Goal: Information Seeking & Learning: Find specific page/section

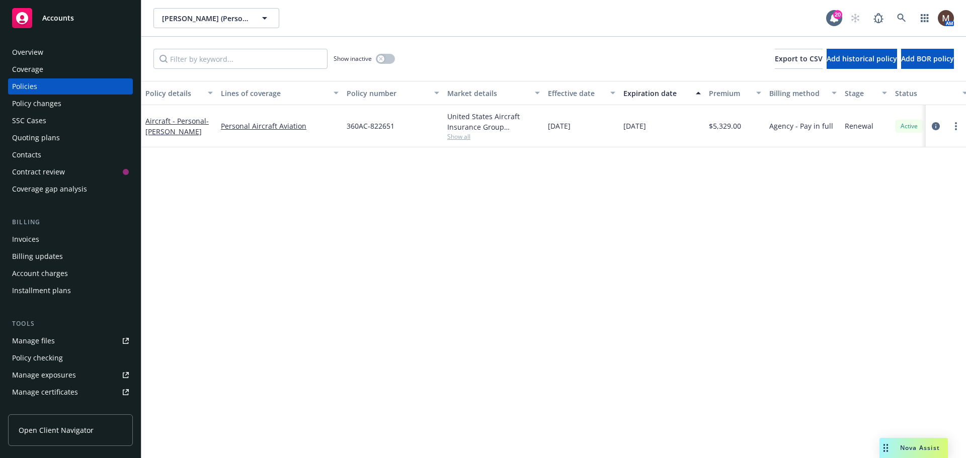
click at [35, 85] on div "Policies" at bounding box center [24, 86] width 25 height 16
click at [899, 14] on icon at bounding box center [901, 18] width 9 height 9
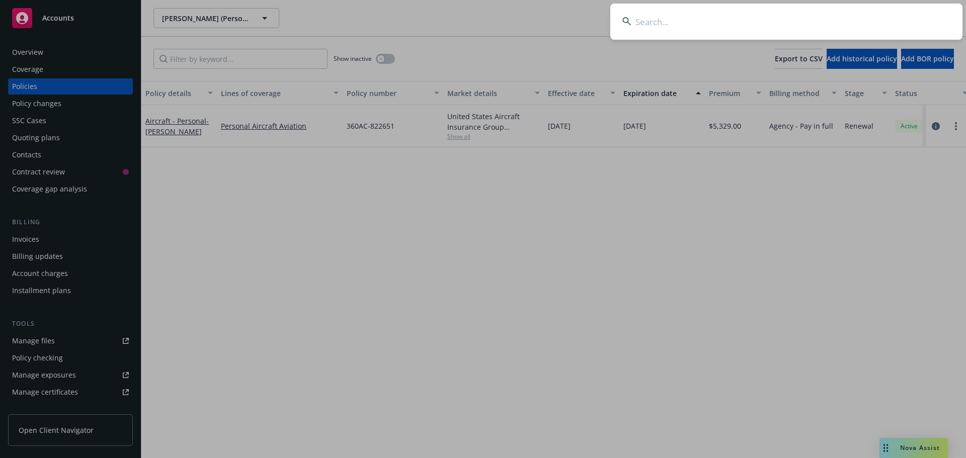
click at [645, 23] on input at bounding box center [786, 22] width 352 height 36
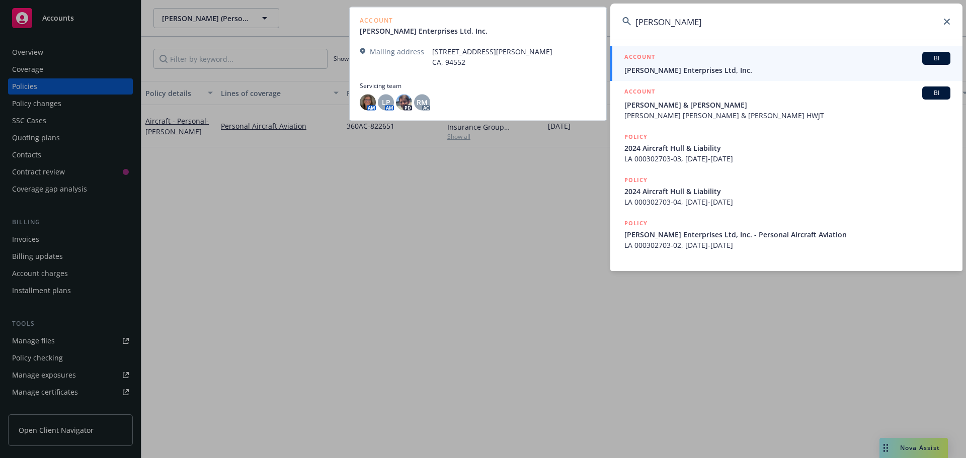
type input "jerry davis"
click at [635, 66] on span "JL Davis Enterprises Ltd, Inc." at bounding box center [787, 70] width 326 height 11
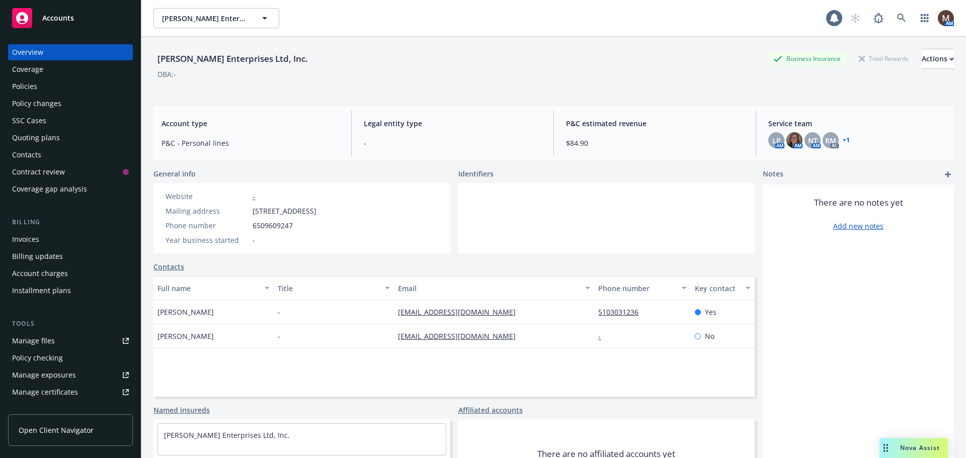
click at [30, 86] on div "Policies" at bounding box center [24, 86] width 25 height 16
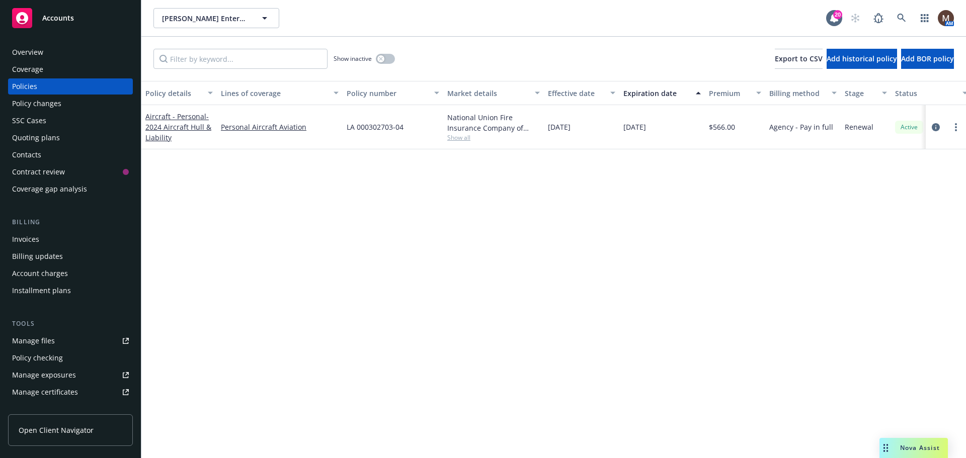
click at [41, 153] on div "Contacts" at bounding box center [70, 155] width 117 height 16
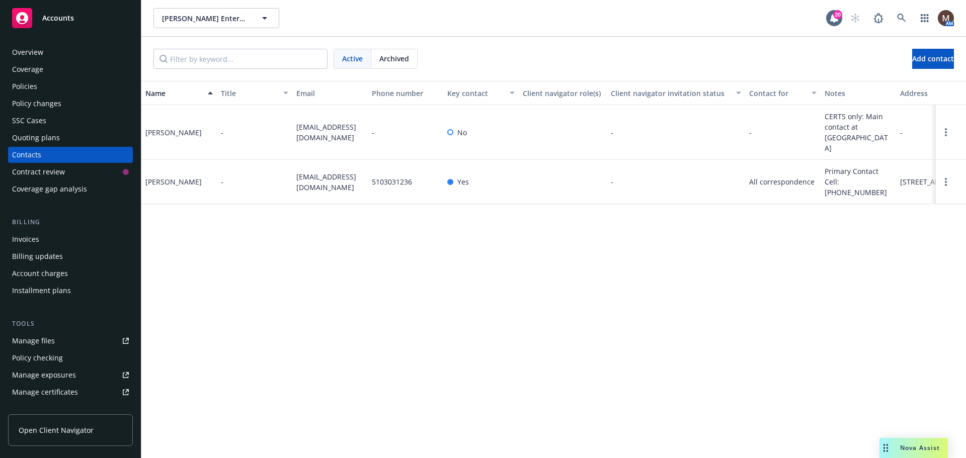
scroll to position [50, 0]
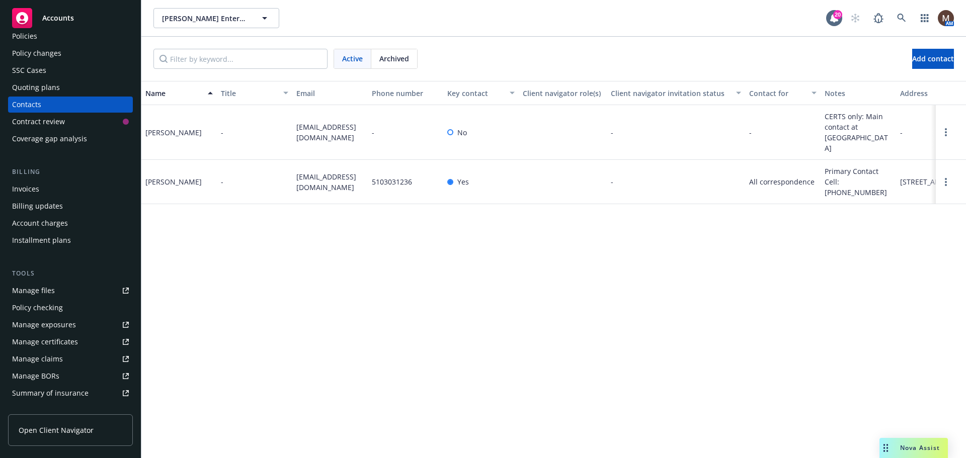
click at [42, 287] on div "Manage files" at bounding box center [33, 291] width 43 height 16
click at [904, 17] on icon at bounding box center [901, 18] width 9 height 9
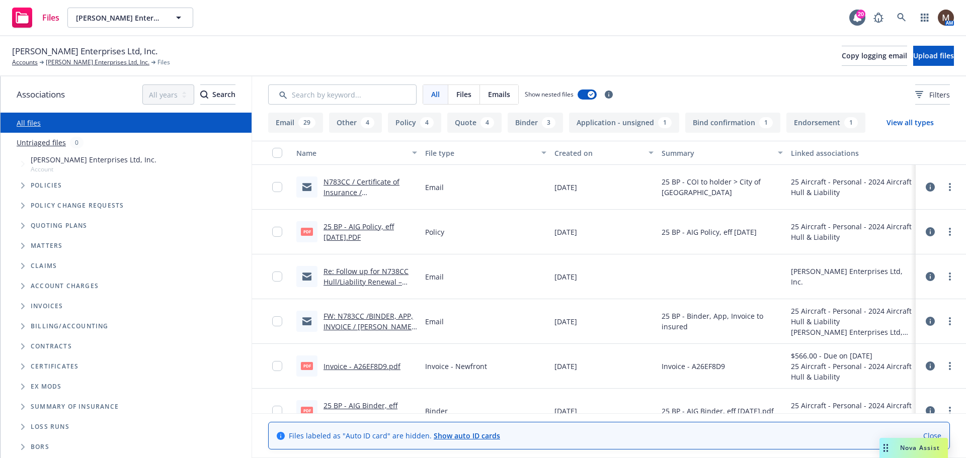
click at [364, 181] on link "N783CC / Certificate of Insurance / [PERSON_NAME] Enterprises, LTD" at bounding box center [361, 197] width 76 height 41
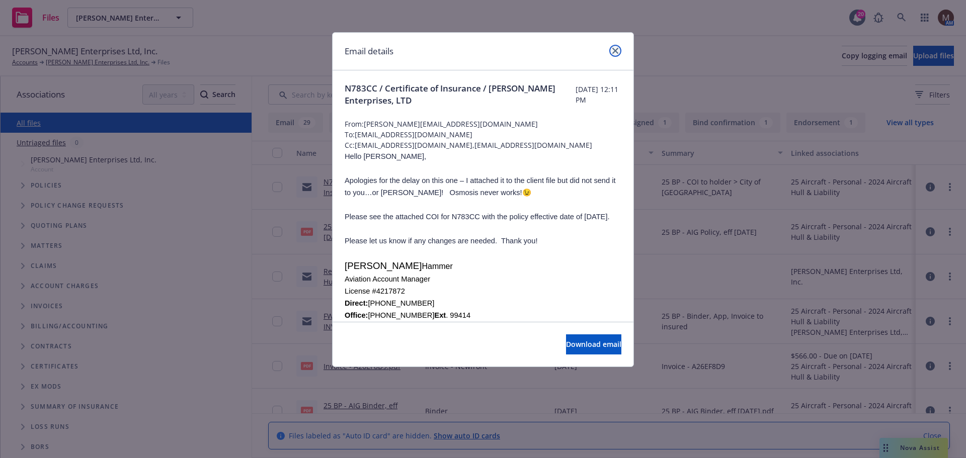
click at [616, 48] on icon "close" at bounding box center [615, 51] width 6 height 6
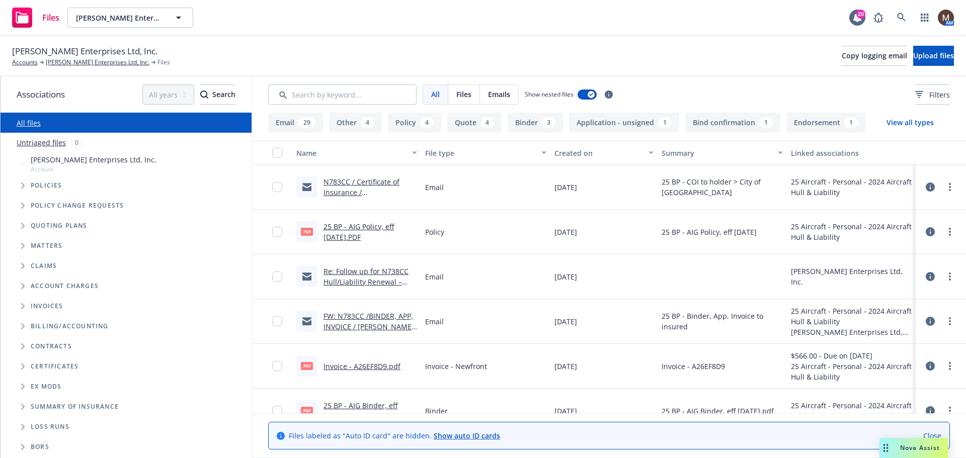
click at [372, 182] on link "N783CC / Certificate of Insurance / [PERSON_NAME] Enterprises, LTD" at bounding box center [361, 197] width 76 height 41
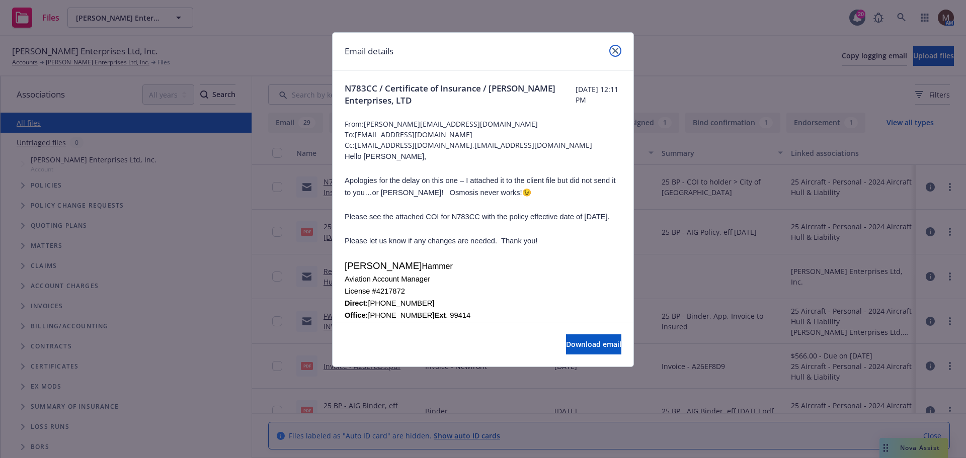
drag, startPoint x: 615, startPoint y: 48, endPoint x: 439, endPoint y: 111, distance: 186.6
click at [615, 48] on icon "close" at bounding box center [615, 51] width 6 height 6
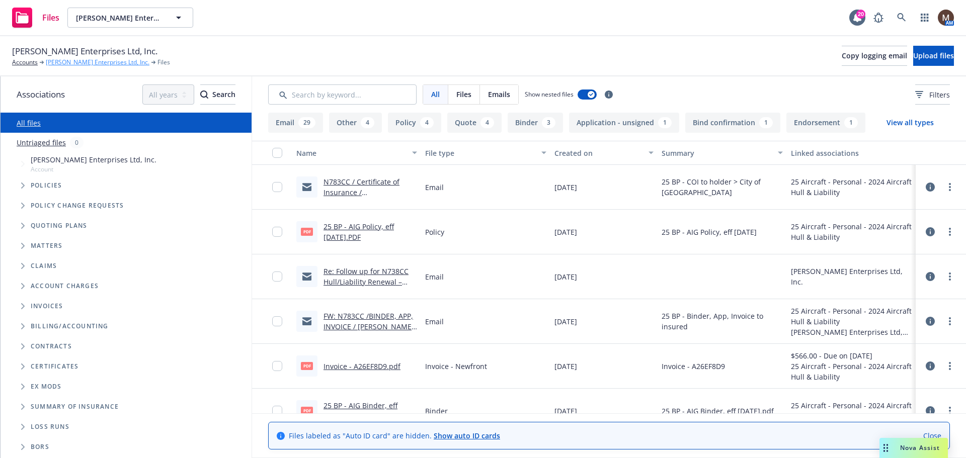
click at [93, 61] on link "[PERSON_NAME] Enterprises Ltd, Inc." at bounding box center [98, 62] width 104 height 9
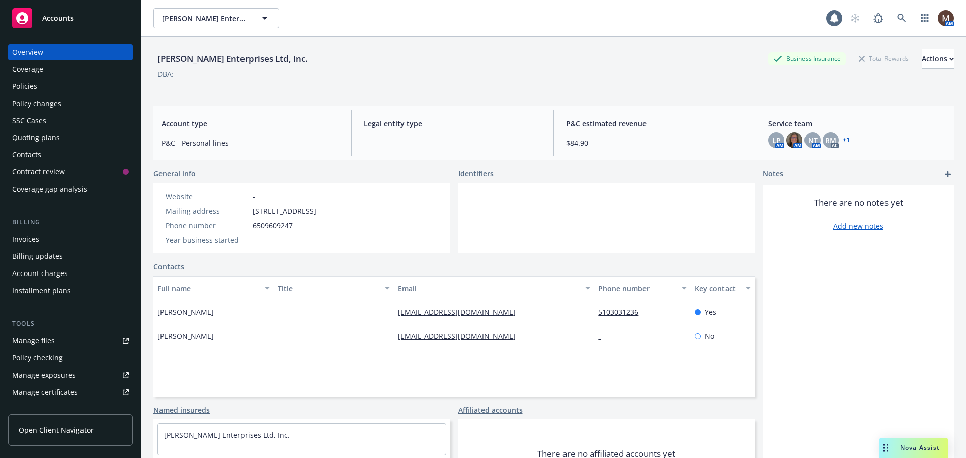
click at [39, 86] on div "Policies" at bounding box center [70, 86] width 117 height 16
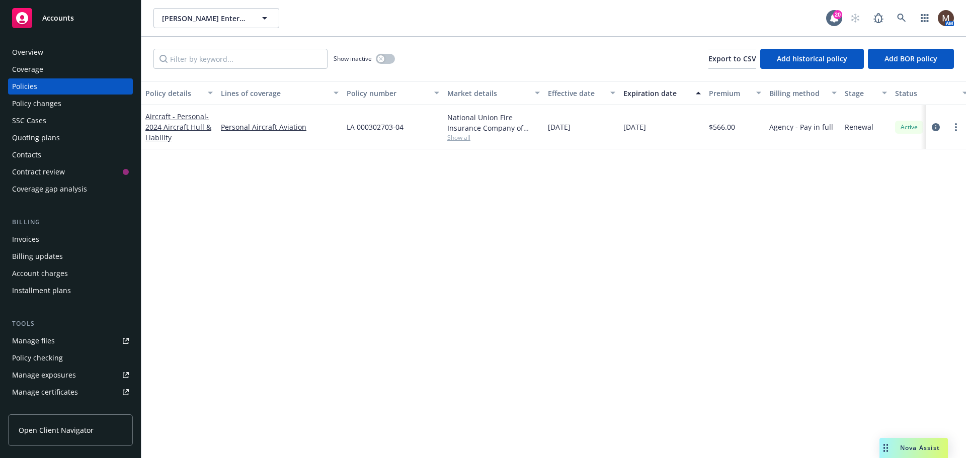
click at [68, 338] on link "Manage files" at bounding box center [70, 341] width 125 height 16
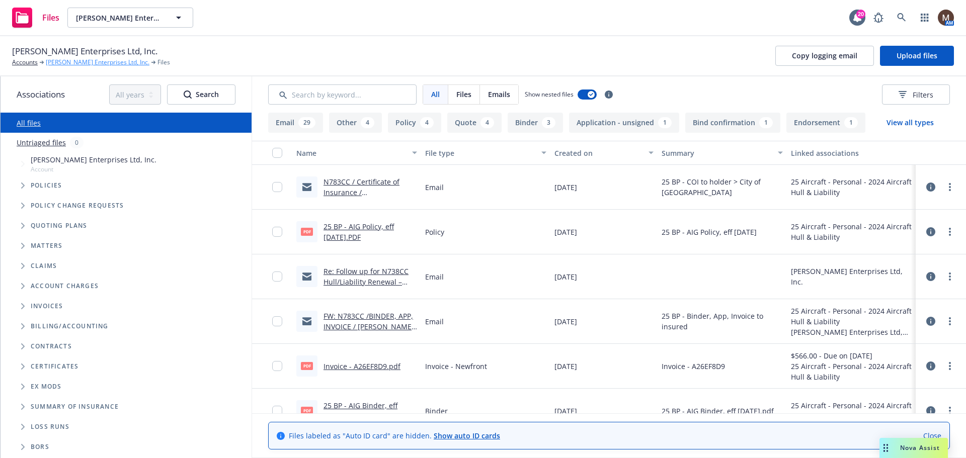
click at [99, 59] on link "[PERSON_NAME] Enterprises Ltd, Inc." at bounding box center [98, 62] width 104 height 9
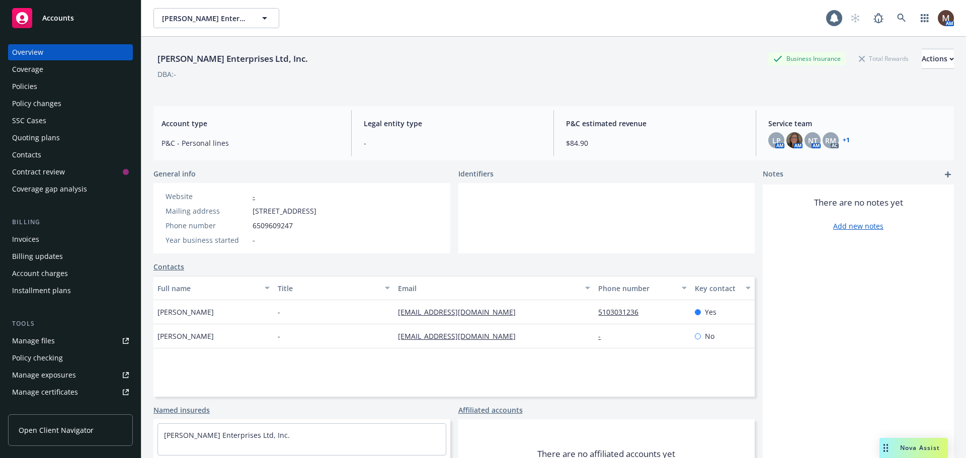
click at [34, 85] on div "Policies" at bounding box center [24, 86] width 25 height 16
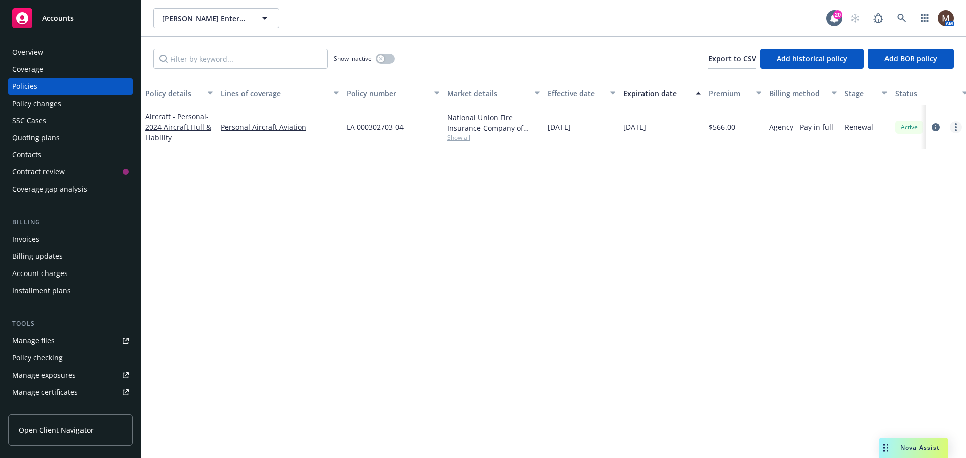
click at [955, 124] on icon "more" at bounding box center [956, 127] width 2 height 8
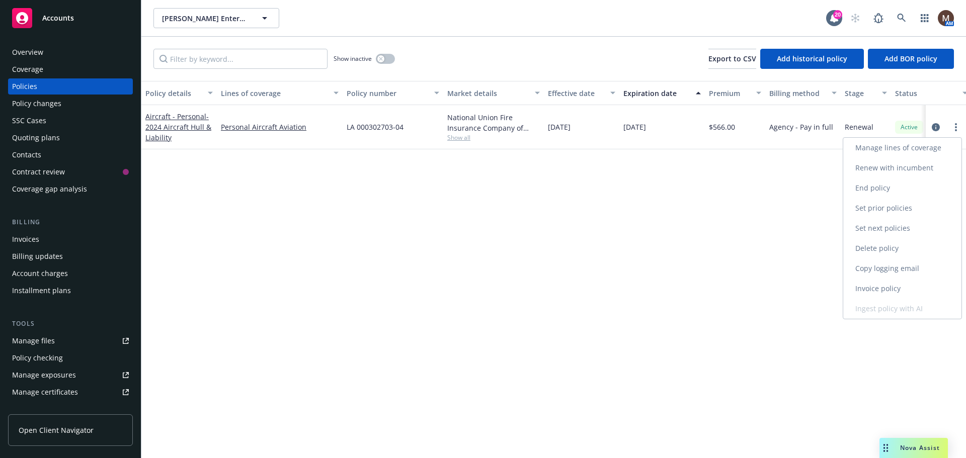
click at [865, 268] on link "Copy logging email" at bounding box center [902, 269] width 118 height 20
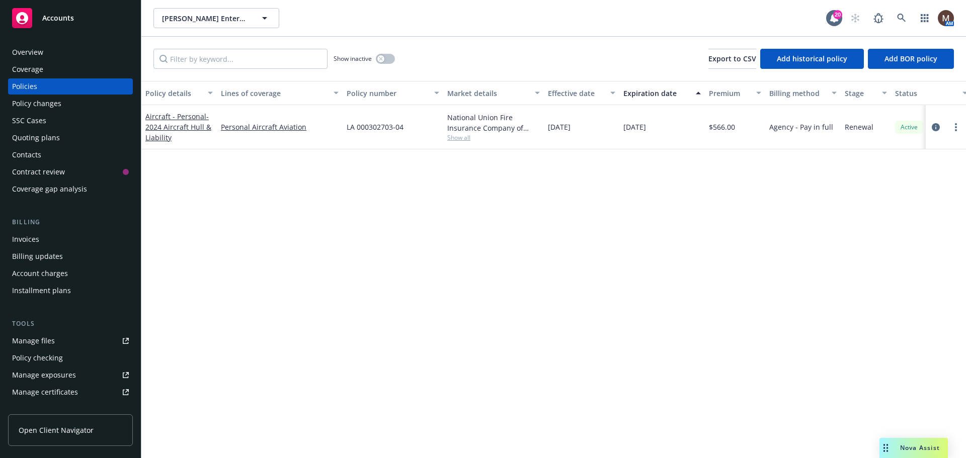
click at [26, 85] on div "Policies" at bounding box center [24, 86] width 25 height 16
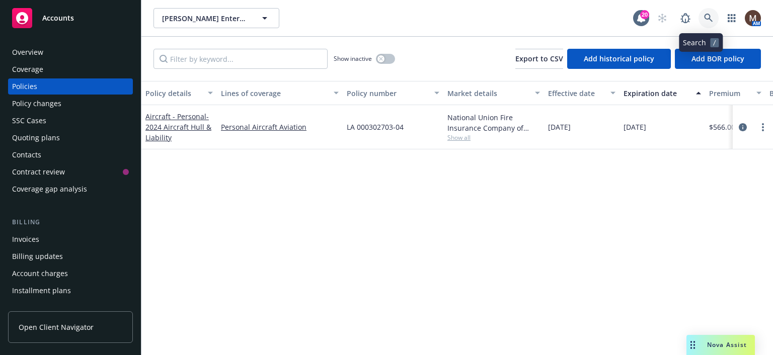
click at [704, 16] on icon at bounding box center [708, 18] width 9 height 9
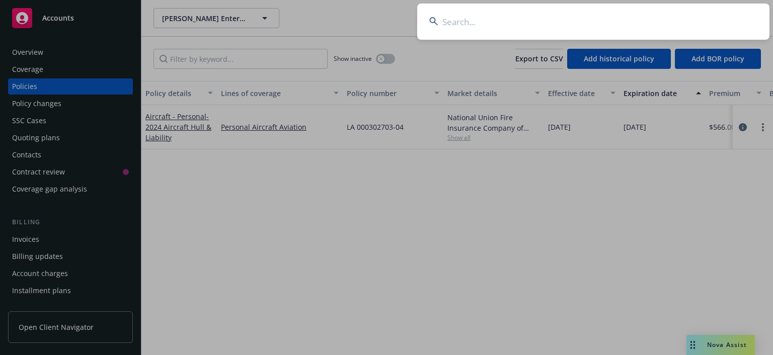
click at [447, 16] on input at bounding box center [593, 22] width 352 height 36
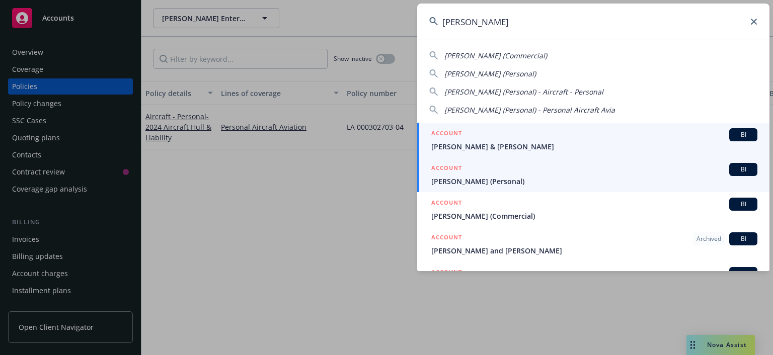
type input "tony li"
click at [445, 180] on li "ACCOUNT BI Tony Lizarraga (Personal)" at bounding box center [593, 174] width 352 height 35
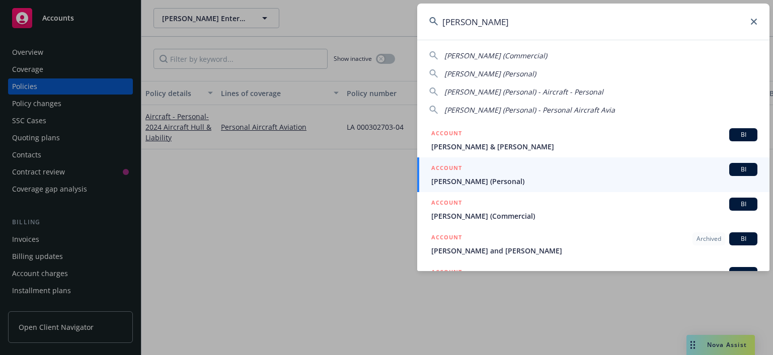
click at [442, 177] on span "[PERSON_NAME] (Personal)" at bounding box center [594, 181] width 326 height 11
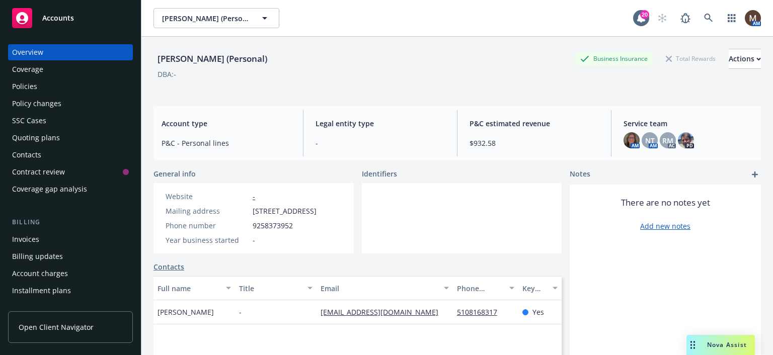
click at [29, 83] on div "Policies" at bounding box center [24, 86] width 25 height 16
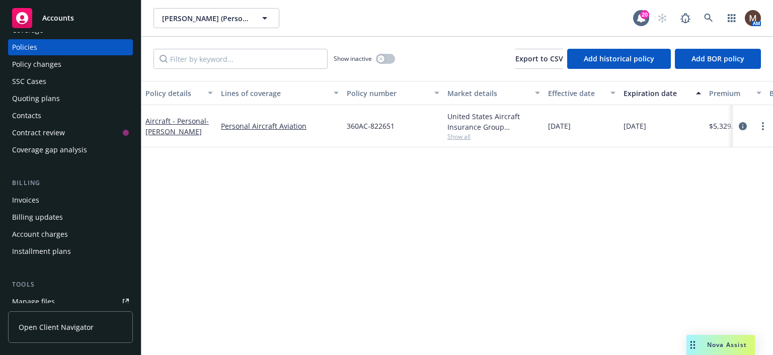
scroll to position [50, 0]
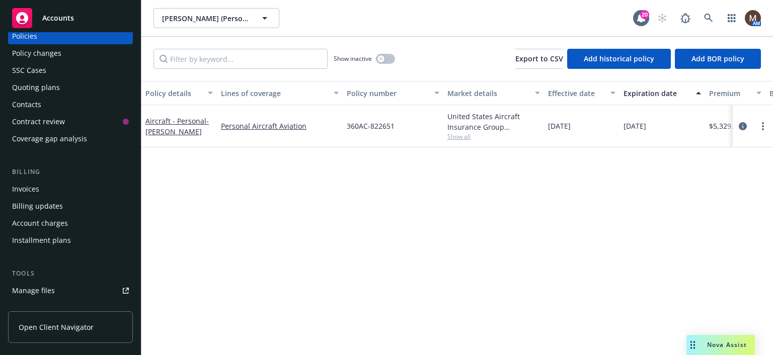
click at [37, 287] on div "Manage files" at bounding box center [33, 291] width 43 height 16
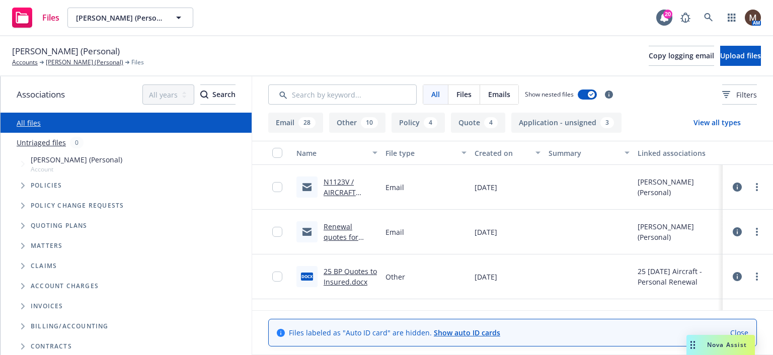
click at [342, 188] on link "N1123V / AIRCRAFT QUOTES / [PERSON_NAME]" at bounding box center [348, 203] width 50 height 52
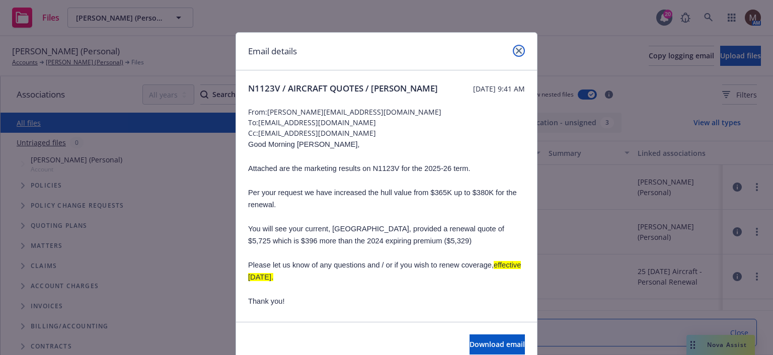
click at [516, 49] on icon "close" at bounding box center [519, 51] width 6 height 6
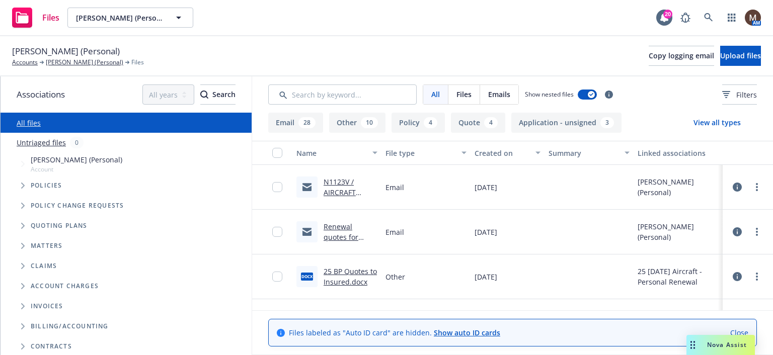
click at [341, 191] on link "N1123V / AIRCRAFT QUOTES / [PERSON_NAME]" at bounding box center [348, 203] width 50 height 52
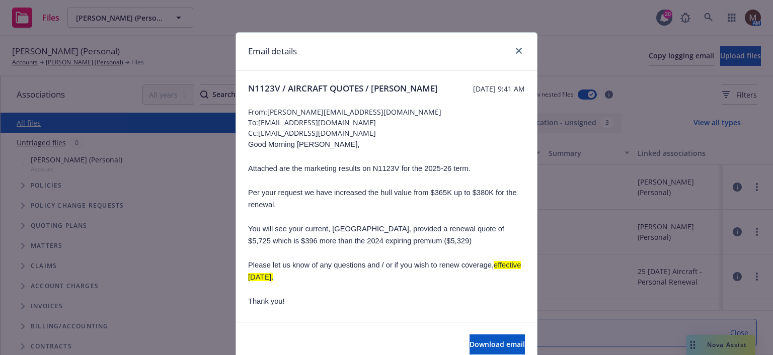
scroll to position [50, 0]
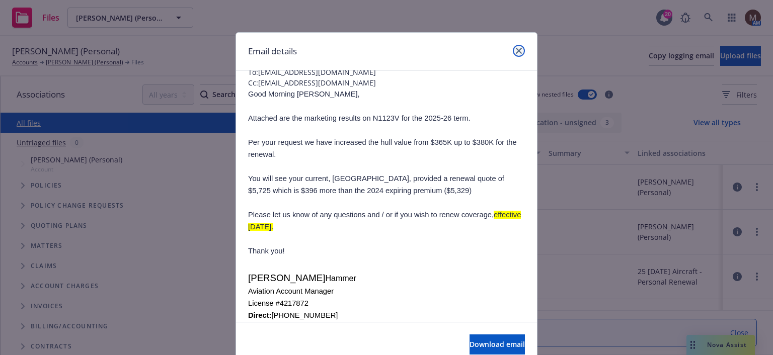
click at [516, 51] on icon "close" at bounding box center [519, 51] width 6 height 6
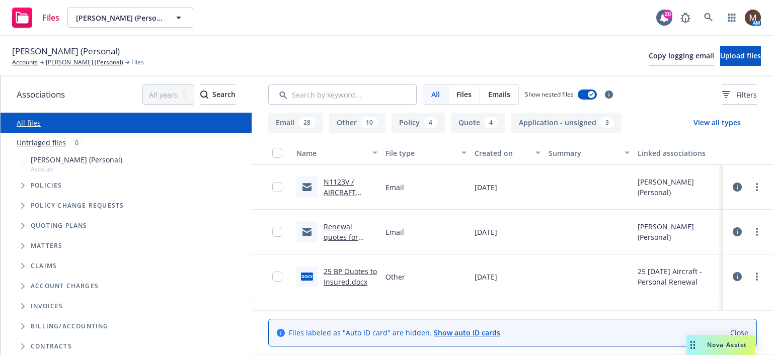
click at [334, 183] on link "N1123V / AIRCRAFT QUOTES / [PERSON_NAME]" at bounding box center [348, 203] width 50 height 52
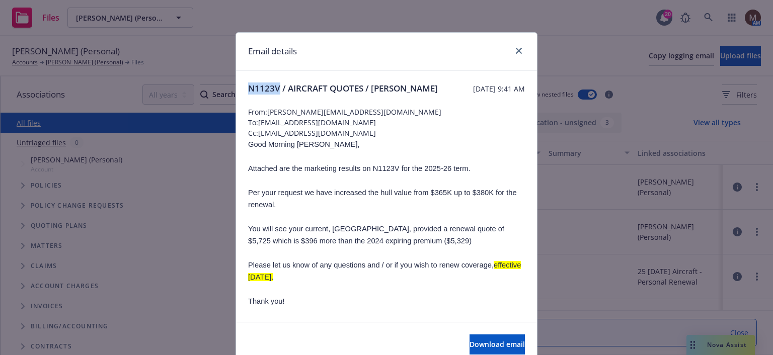
drag, startPoint x: 276, startPoint y: 87, endPoint x: 241, endPoint y: 88, distance: 34.2
click at [241, 88] on div "N1123V / AIRCRAFT QUOTES / [PERSON_NAME] [DATE] 9:41 AM From: [PERSON_NAME][EMA…" at bounding box center [386, 333] width 301 height 527
copy span "N1123V"
click at [516, 51] on icon "close" at bounding box center [519, 51] width 6 height 6
